Goal: Information Seeking & Learning: Understand process/instructions

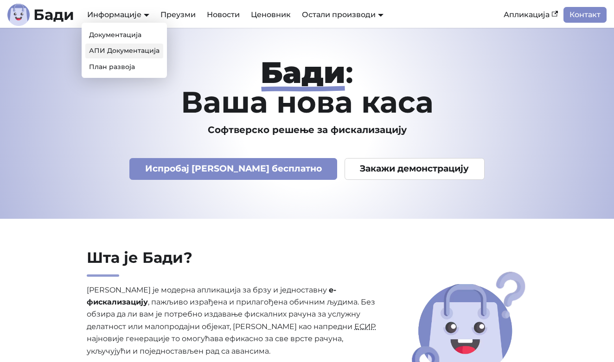
click at [133, 45] on link "АПИ Документација" at bounding box center [124, 51] width 78 height 14
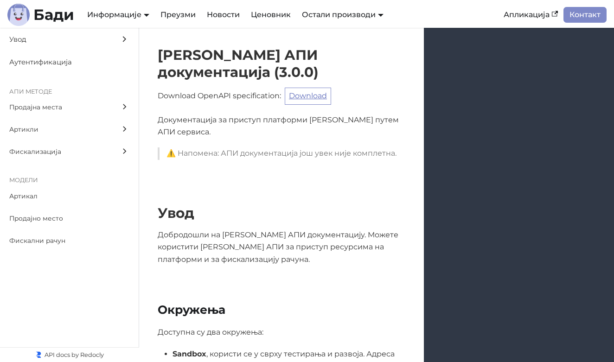
click at [313, 88] on link "Download" at bounding box center [308, 96] width 46 height 17
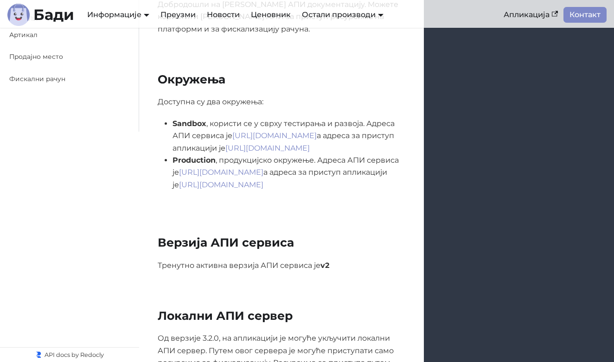
scroll to position [232, 0]
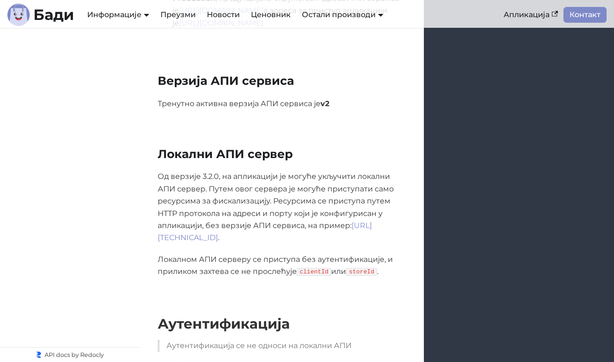
scroll to position [394, 0]
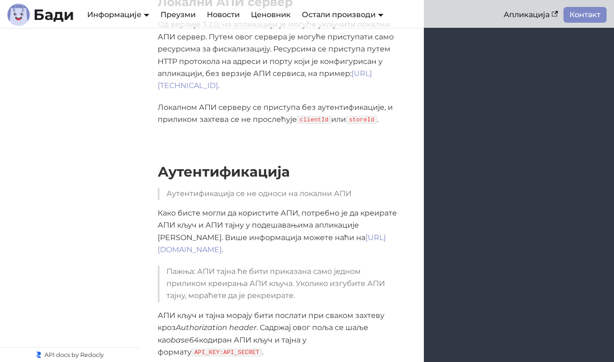
scroll to position [545, 0]
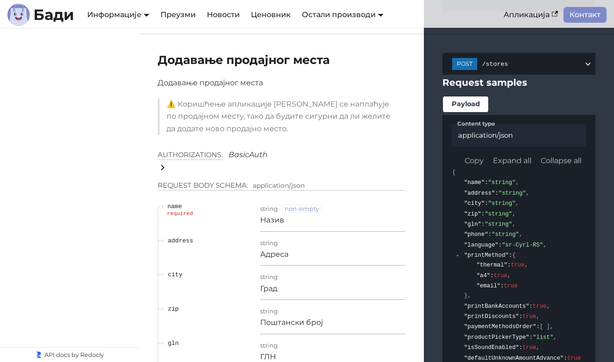
scroll to position [1541, 0]
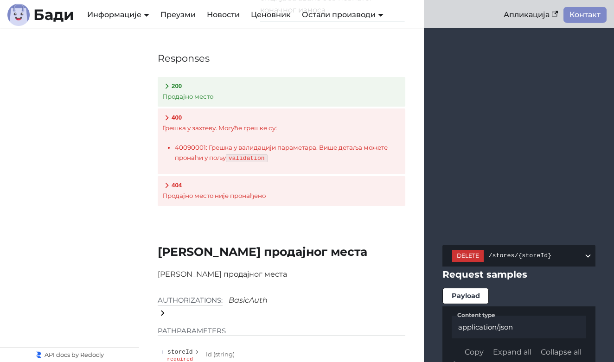
scroll to position [3223, 0]
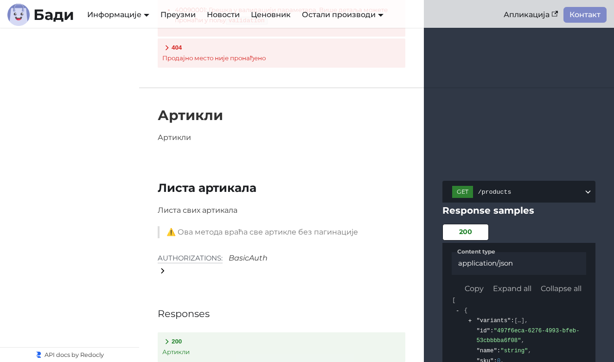
scroll to position [4393, 0]
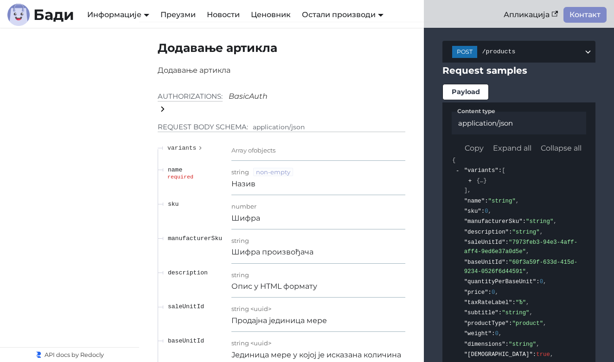
scroll to position [4990, 0]
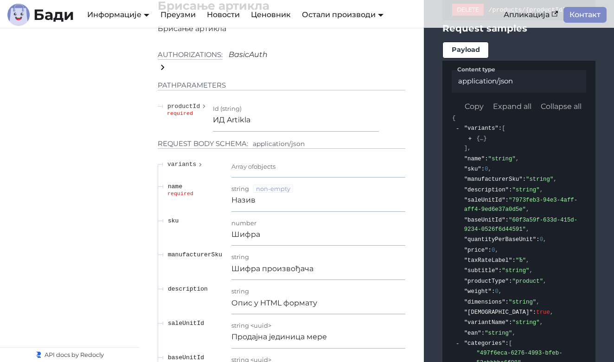
scroll to position [7333, 0]
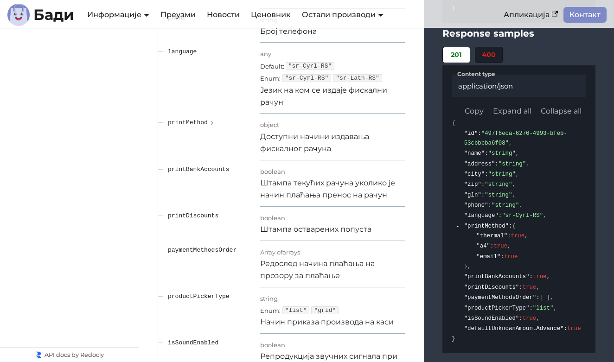
scroll to position [1215, 0]
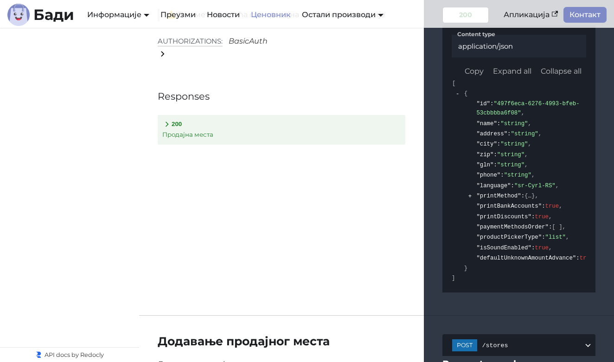
click at [275, 16] on link "Ценовник" at bounding box center [270, 15] width 51 height 16
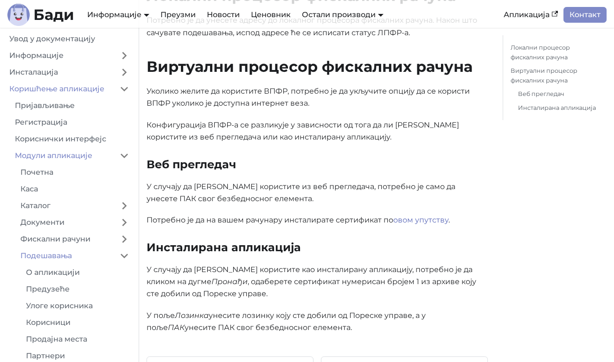
scroll to position [514, 0]
click at [419, 219] on link "овом упутству" at bounding box center [420, 219] width 55 height 9
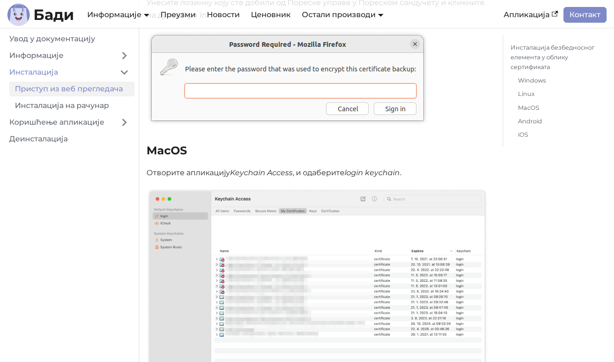
scroll to position [3584, 0]
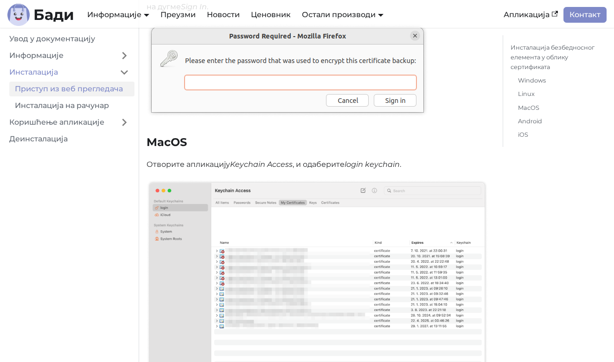
click at [254, 160] on em "Keychain Access" at bounding box center [261, 164] width 63 height 9
click at [281, 160] on em "Keychain Access" at bounding box center [261, 164] width 63 height 9
click at [289, 160] on em "Keychain Access" at bounding box center [261, 164] width 63 height 9
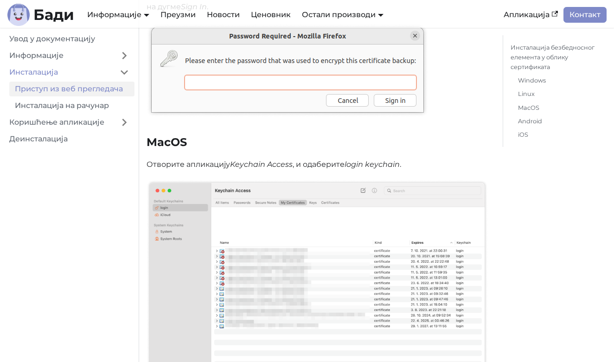
drag, startPoint x: 293, startPoint y: 141, endPoint x: 233, endPoint y: 139, distance: 59.8
click at [233, 158] on p "Отворите апликацију Keychain Access , и одаберите login keychain ." at bounding box center [316, 164] width 341 height 12
copy p "Отворите апликацију Keychain Access"
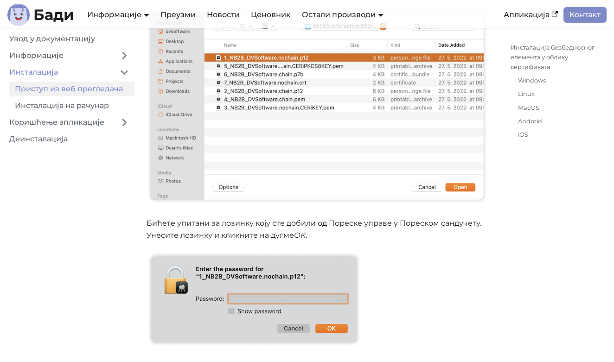
scroll to position [4210, 0]
